Goal: Unclear: Browse casually

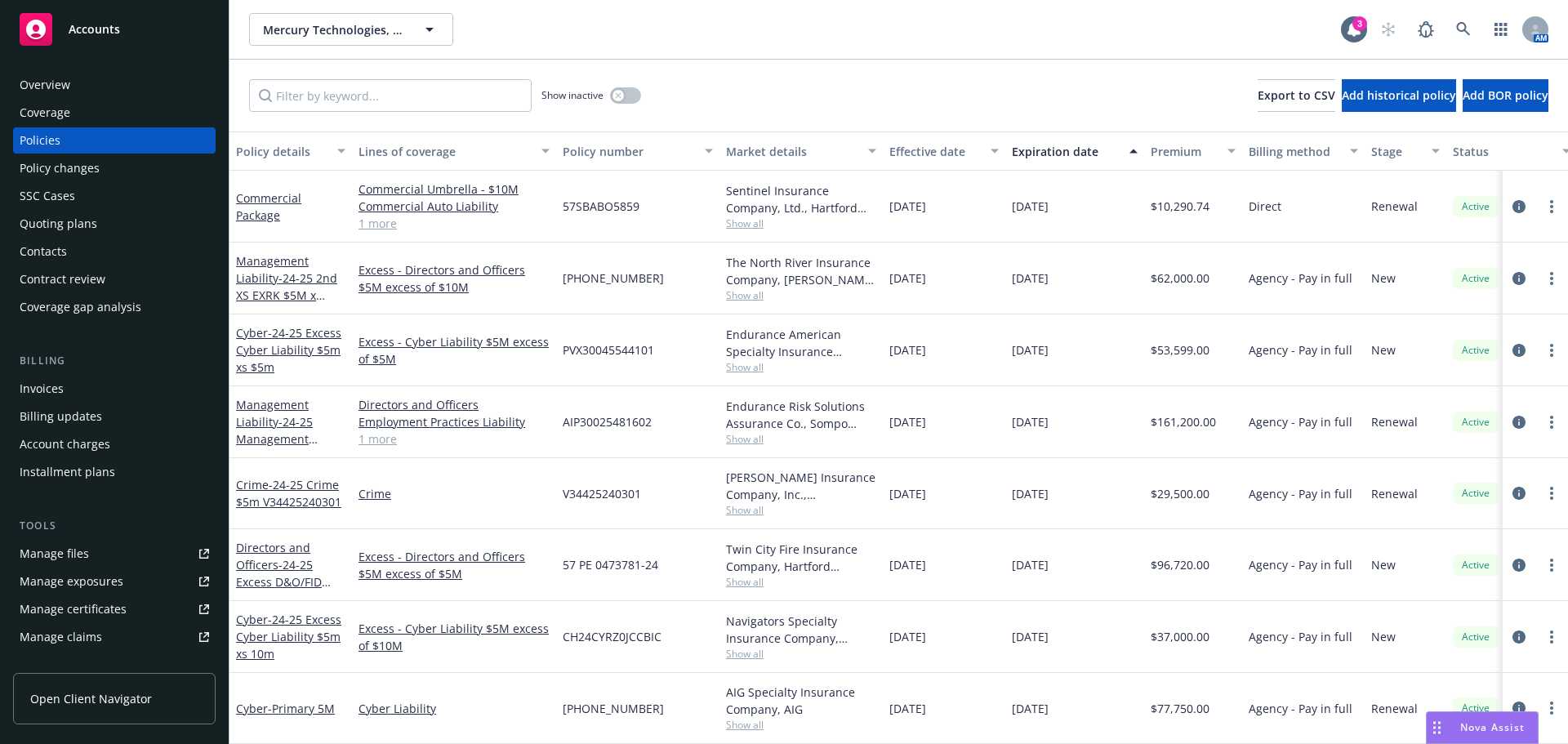
scroll to position [77, 0]
